Goal: Register for event/course

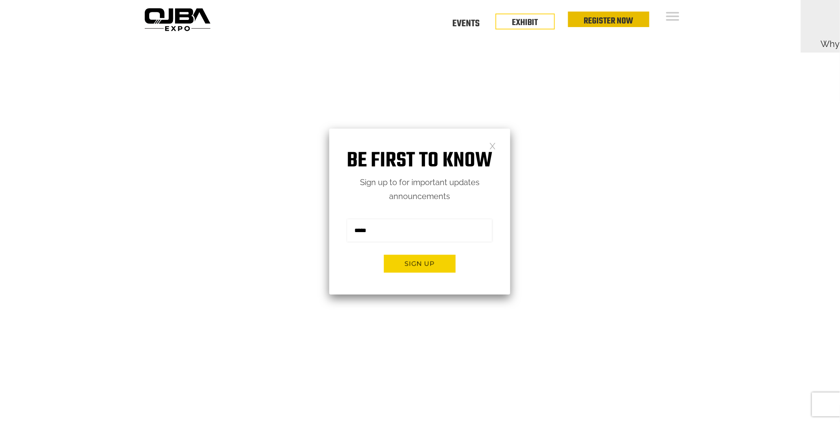
click at [614, 22] on link "Register Now" at bounding box center [608, 21] width 49 height 14
click at [612, 22] on link "Register Now" at bounding box center [608, 21] width 49 height 14
click at [489, 145] on link at bounding box center [492, 145] width 7 height 7
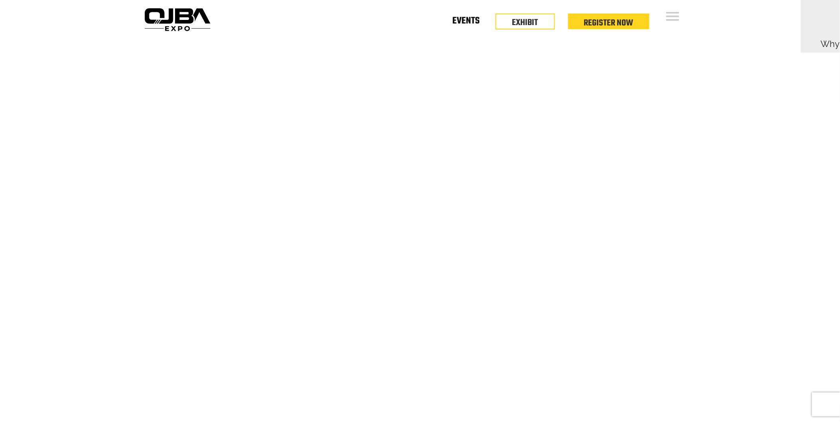
click at [467, 23] on link "Events" at bounding box center [465, 22] width 27 height 3
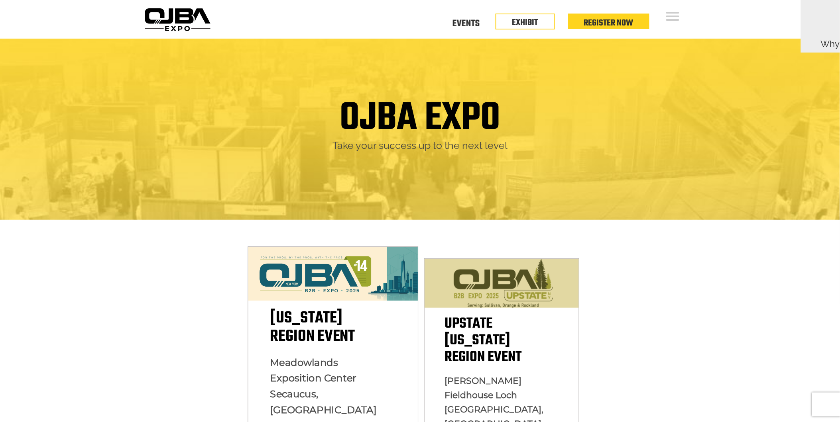
click at [343, 308] on div "New York Region Event Meadowlands Exposition Center Secaucus, NJ December 10, 2…" at bounding box center [332, 378] width 171 height 263
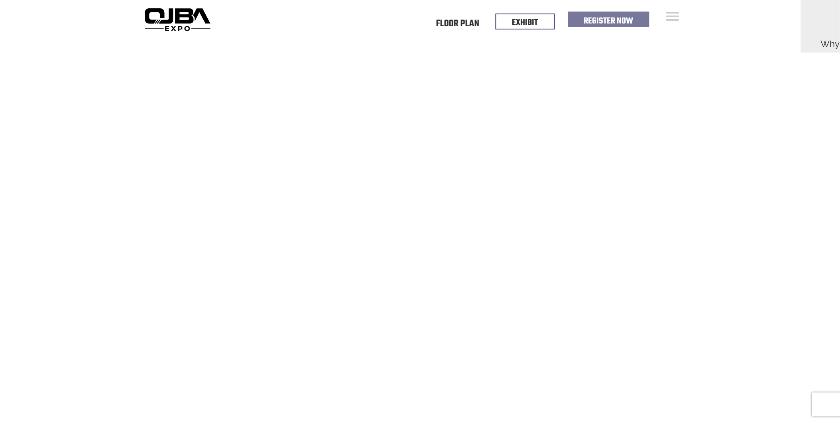
click at [609, 18] on link "Register Now" at bounding box center [608, 21] width 49 height 14
